Goal: Information Seeking & Learning: Learn about a topic

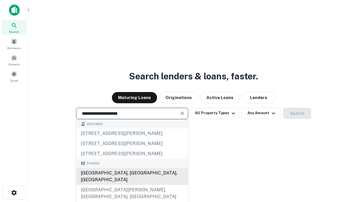
click at [132, 185] on div "[GEOGRAPHIC_DATA], [GEOGRAPHIC_DATA], [GEOGRAPHIC_DATA]" at bounding box center [132, 176] width 112 height 17
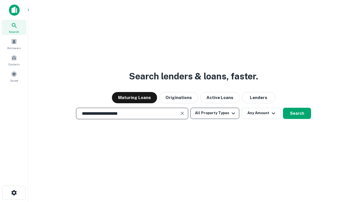
type input "**********"
click at [215, 113] on button "All Property Types" at bounding box center [214, 113] width 49 height 11
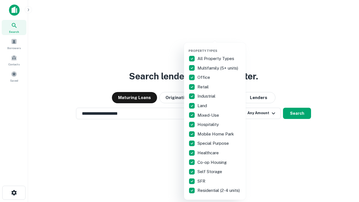
click at [219, 47] on button "button" at bounding box center [219, 47] width 62 height 0
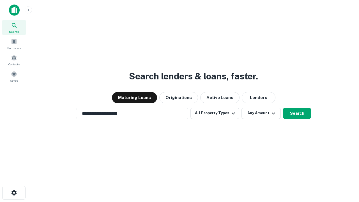
scroll to position [3, 68]
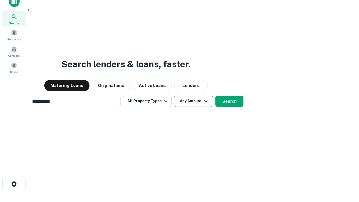
click at [174, 96] on button "Any Amount" at bounding box center [193, 101] width 39 height 11
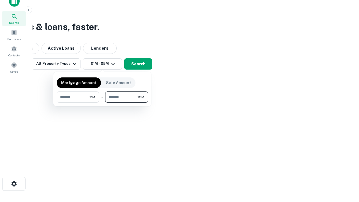
type input "*******"
click at [102, 103] on button "button" at bounding box center [102, 103] width 91 height 0
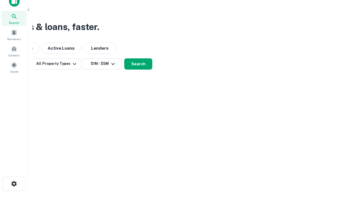
scroll to position [9, 0]
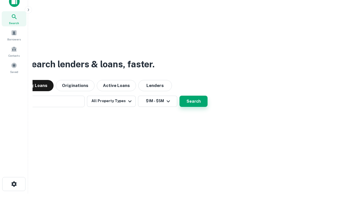
click at [179, 96] on button "Search" at bounding box center [193, 101] width 28 height 11
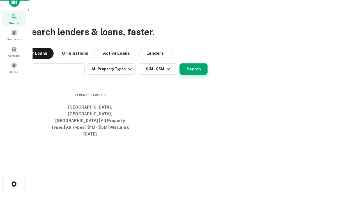
scroll to position [9, 0]
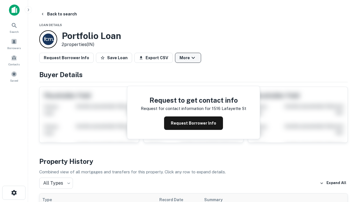
click at [188, 58] on button "More" at bounding box center [188, 58] width 26 height 10
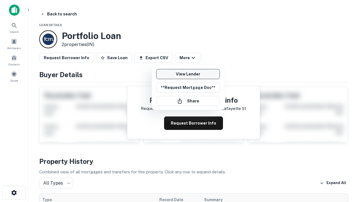
click at [188, 74] on link "View Lender" at bounding box center [188, 74] width 64 height 10
